Goal: Information Seeking & Learning: Understand process/instructions

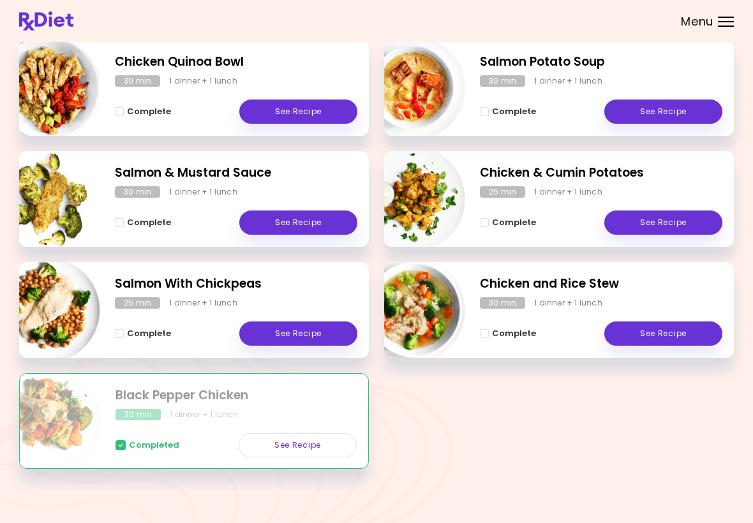
scroll to position [197, 0]
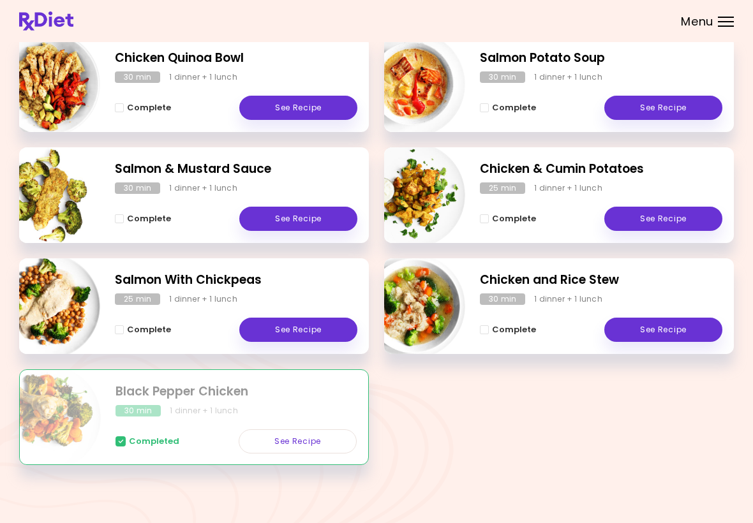
click at [660, 214] on link "See Recipe" at bounding box center [664, 219] width 118 height 24
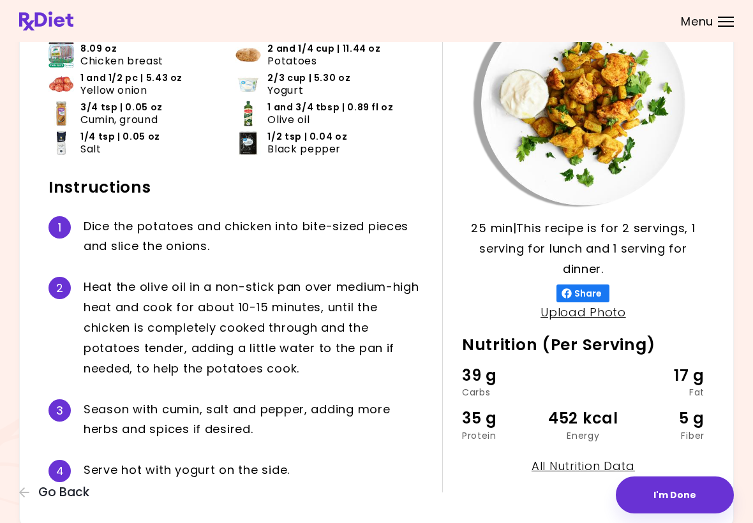
scroll to position [107, 0]
click at [59, 500] on span "Go Back" at bounding box center [63, 493] width 51 height 14
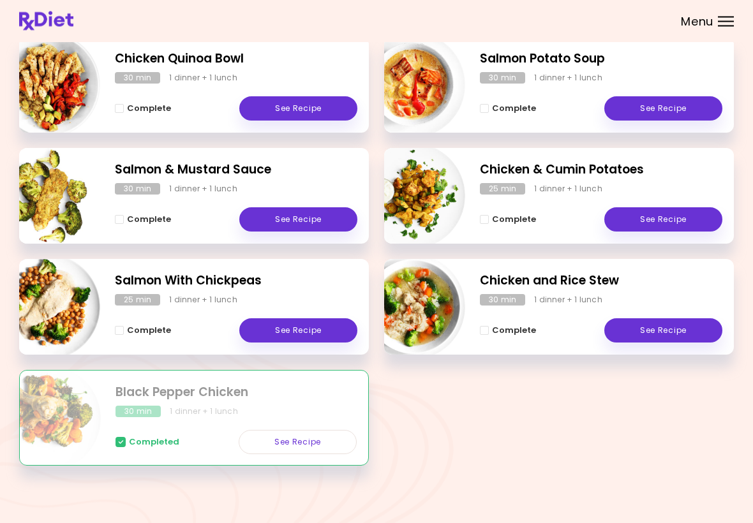
scroll to position [197, 0]
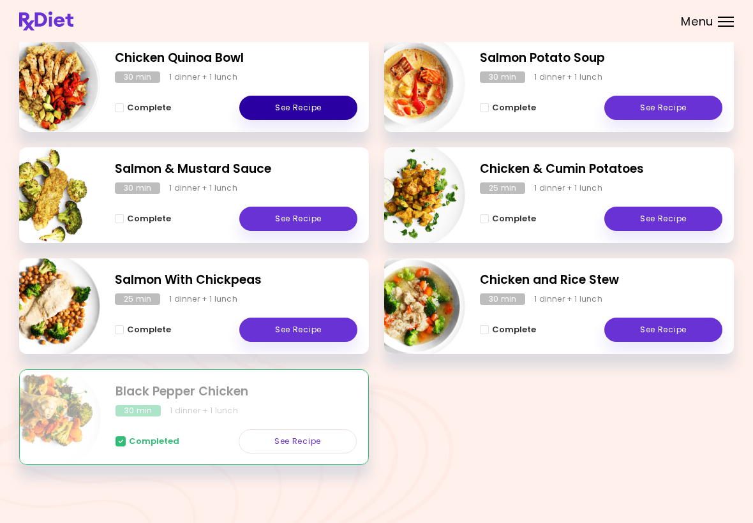
click at [331, 100] on link "See Recipe" at bounding box center [298, 108] width 118 height 24
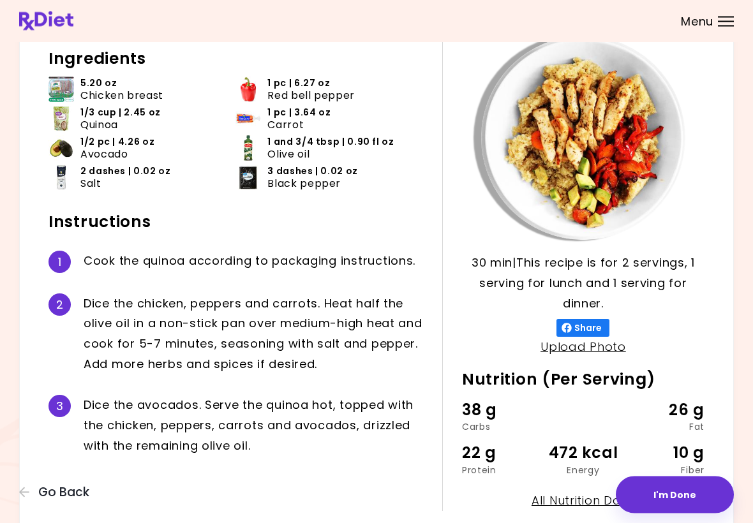
scroll to position [71, 0]
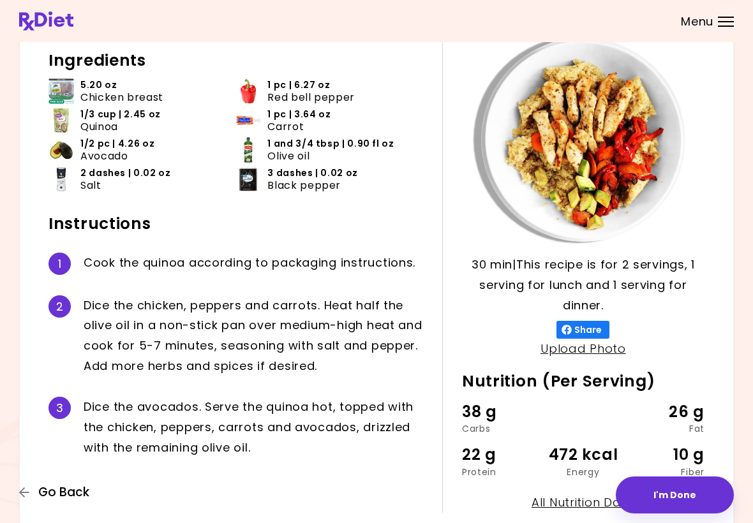
click at [68, 488] on span "Go Back" at bounding box center [63, 493] width 51 height 14
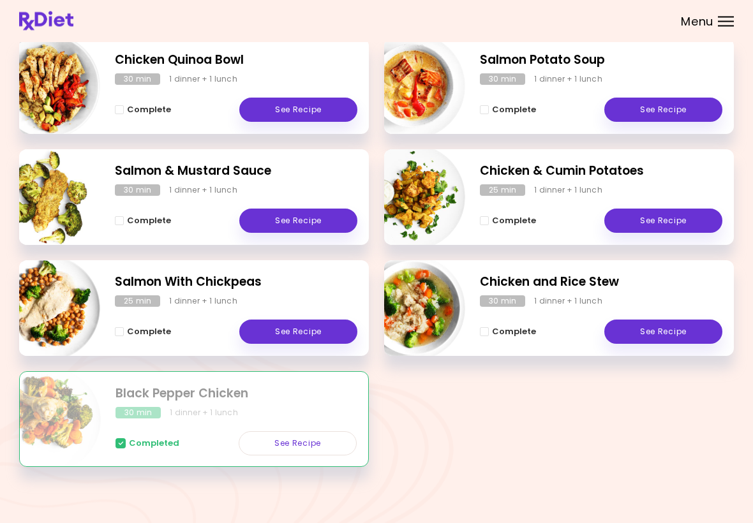
scroll to position [197, 0]
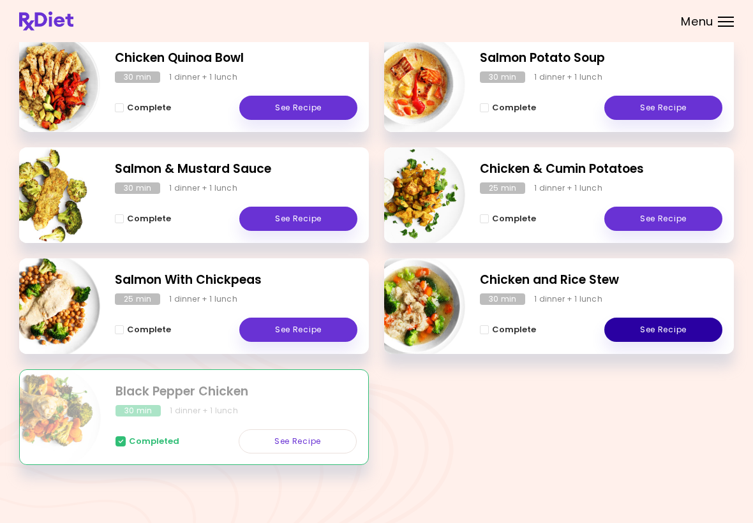
click at [685, 333] on link "See Recipe" at bounding box center [664, 330] width 118 height 24
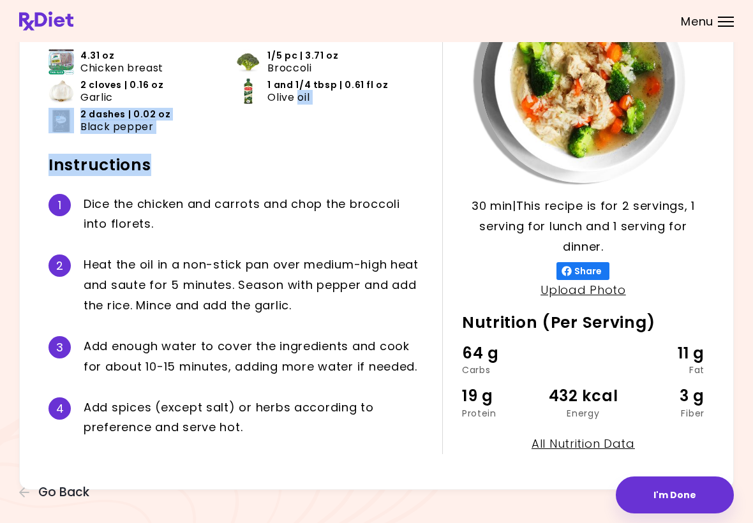
scroll to position [115, 0]
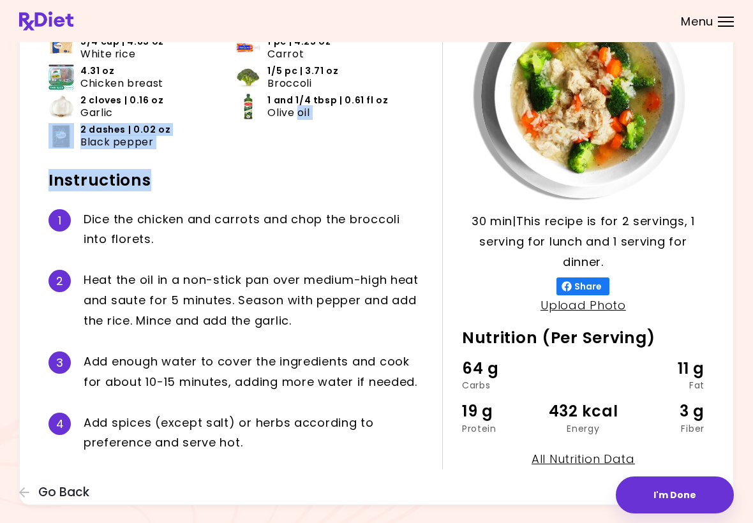
click at [407, 0] on header at bounding box center [376, 21] width 753 height 42
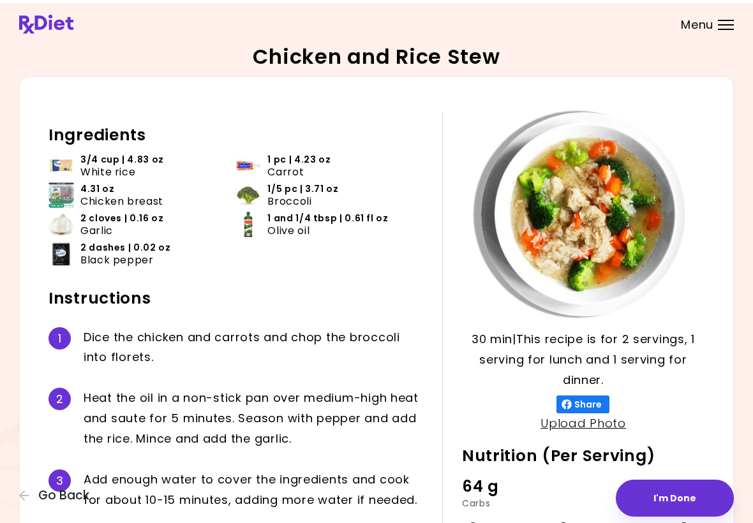
scroll to position [4, 0]
